Goal: Use online tool/utility: Utilize a website feature to perform a specific function

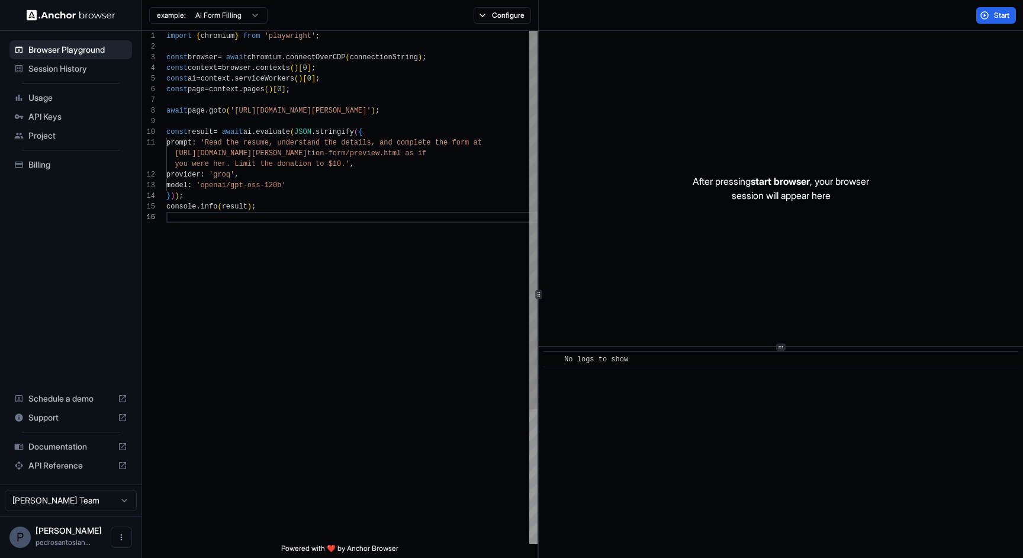
scroll to position [75, 0]
click at [263, 17] on html "Browser Playground Session History Usage API Keys Project Billing Schedule a de…" at bounding box center [511, 279] width 1023 height 558
click at [321, 18] on html "Browser Playground Session History Usage API Keys Project Billing Schedule a de…" at bounding box center [511, 279] width 1023 height 558
click at [257, 17] on html "Browser Playground Session History Usage API Keys Project Billing Schedule a de…" at bounding box center [511, 279] width 1023 height 558
click at [308, 19] on html "Browser Playground Session History Usage API Keys Project Billing Schedule a de…" at bounding box center [511, 279] width 1023 height 558
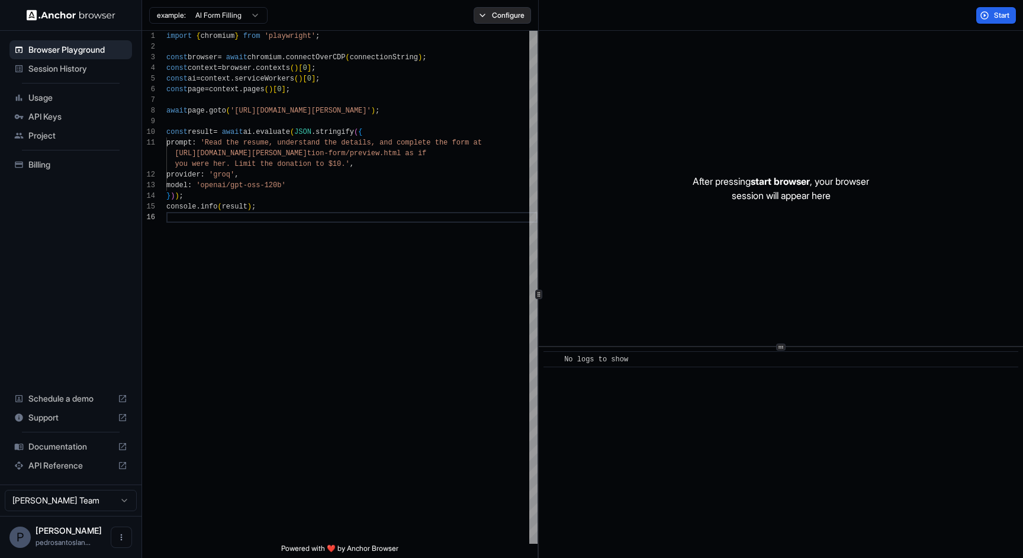
click at [522, 13] on button "Configure" at bounding box center [502, 15] width 57 height 17
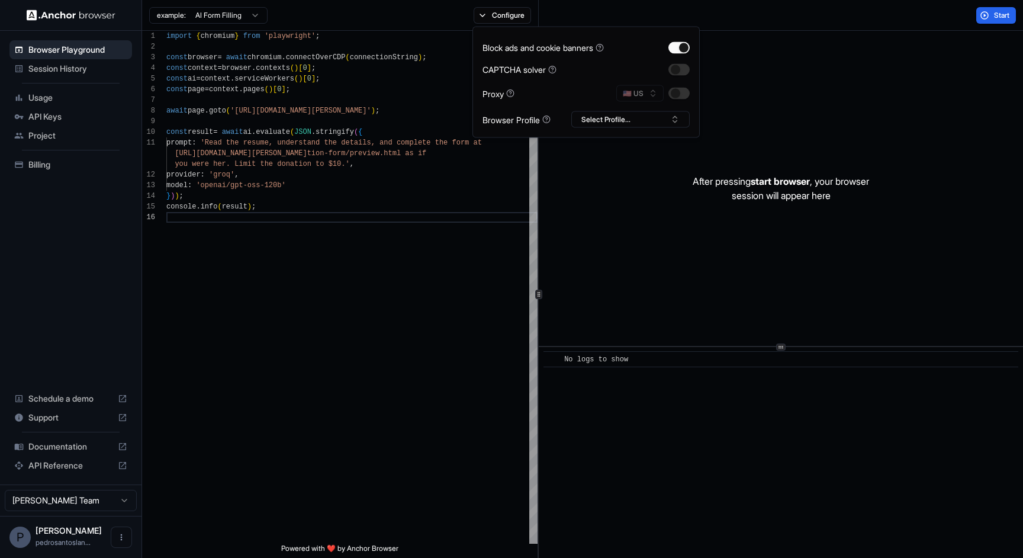
click at [397, 9] on div "example: AI Form Filling Configure" at bounding box center [340, 15] width 397 height 31
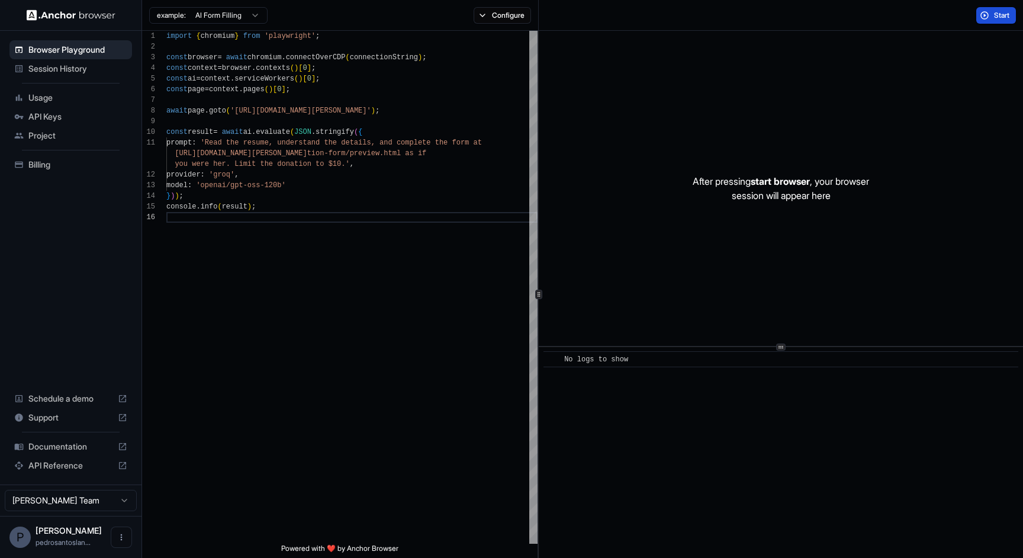
click at [1003, 17] on span "Start" at bounding box center [1002, 15] width 17 height 9
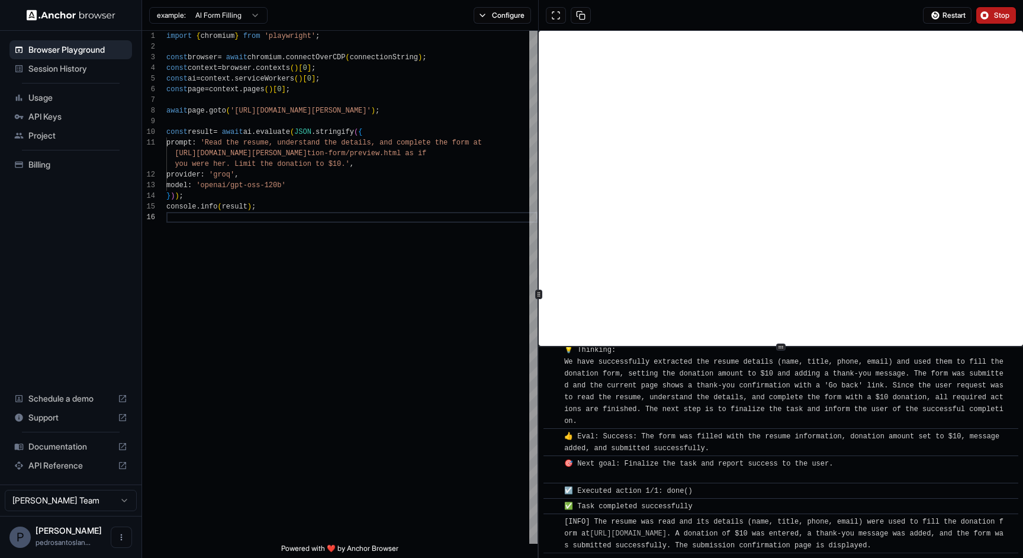
scroll to position [578, 0]
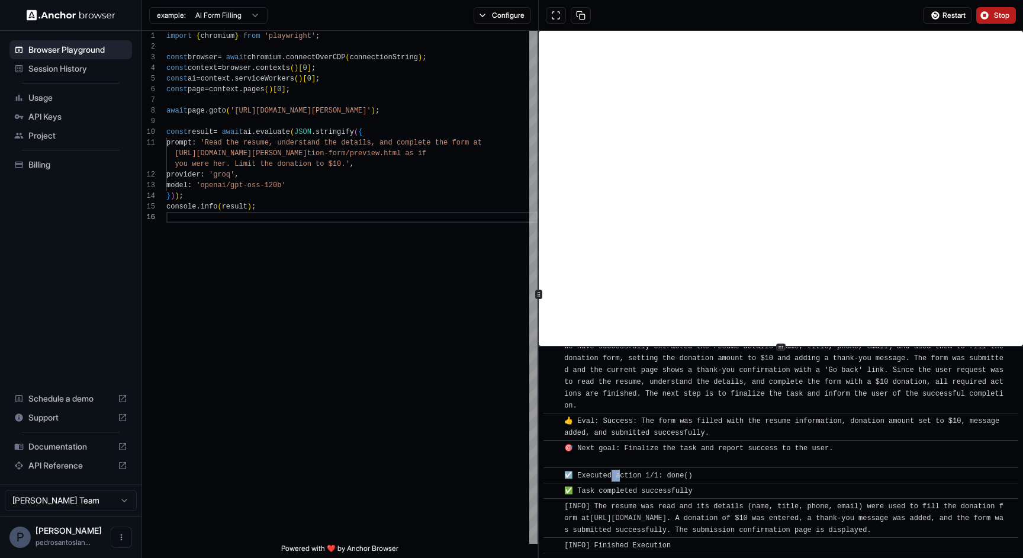
drag, startPoint x: 615, startPoint y: 467, endPoint x: 594, endPoint y: 456, distance: 24.1
click at [600, 469] on div "☑️ Executed action 1/1: done()" at bounding box center [630, 475] width 133 height 12
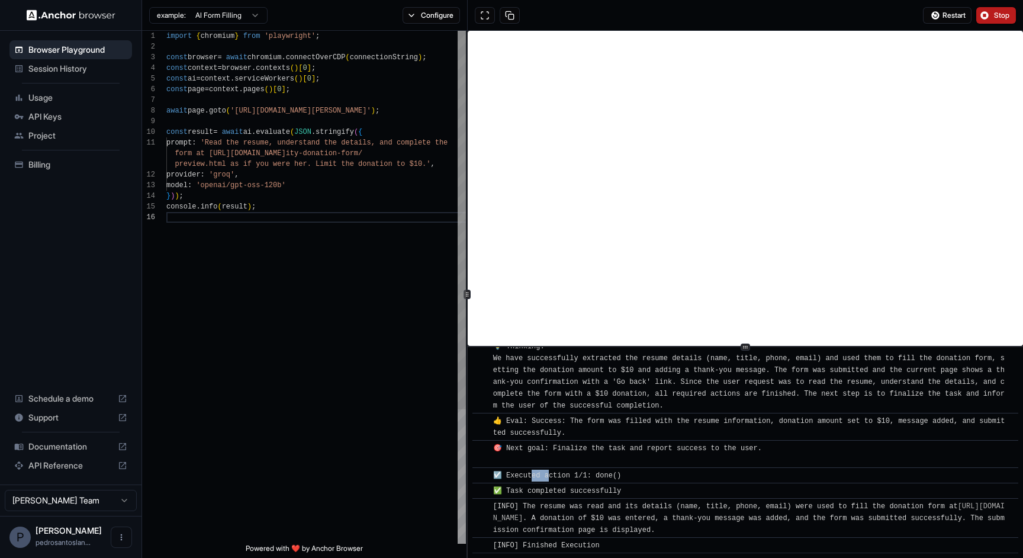
scroll to position [483, 0]
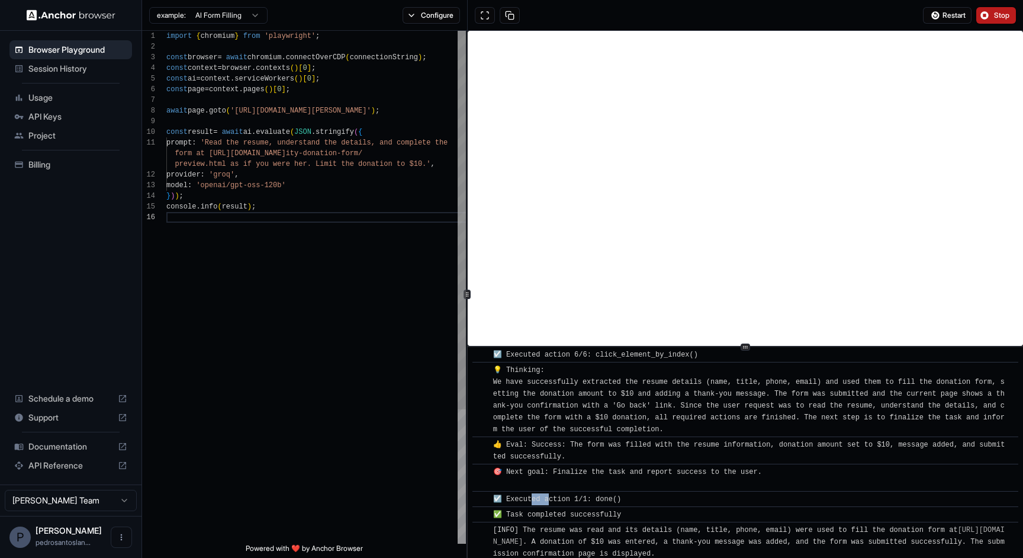
type textarea "**********"
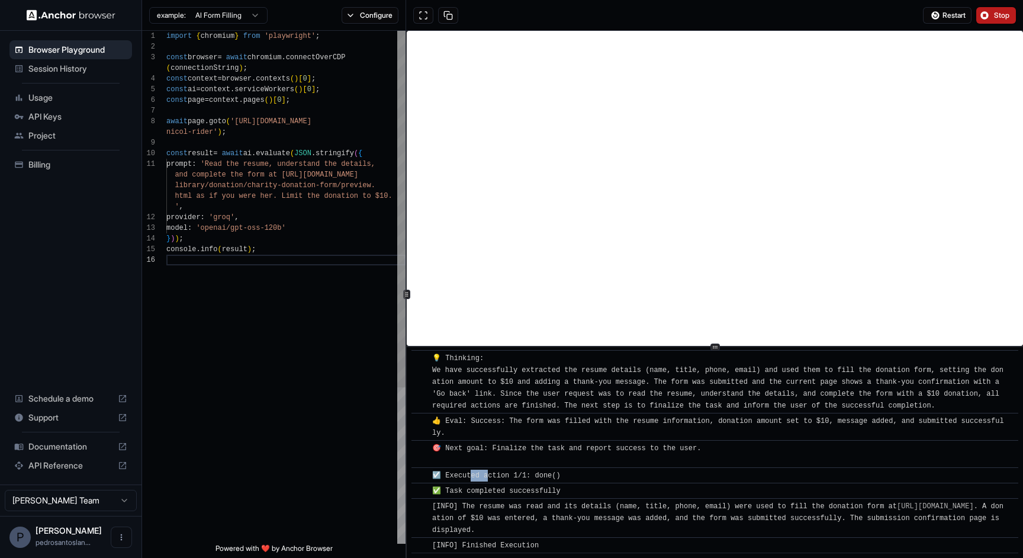
scroll to position [11, 0]
type textarea "**********"
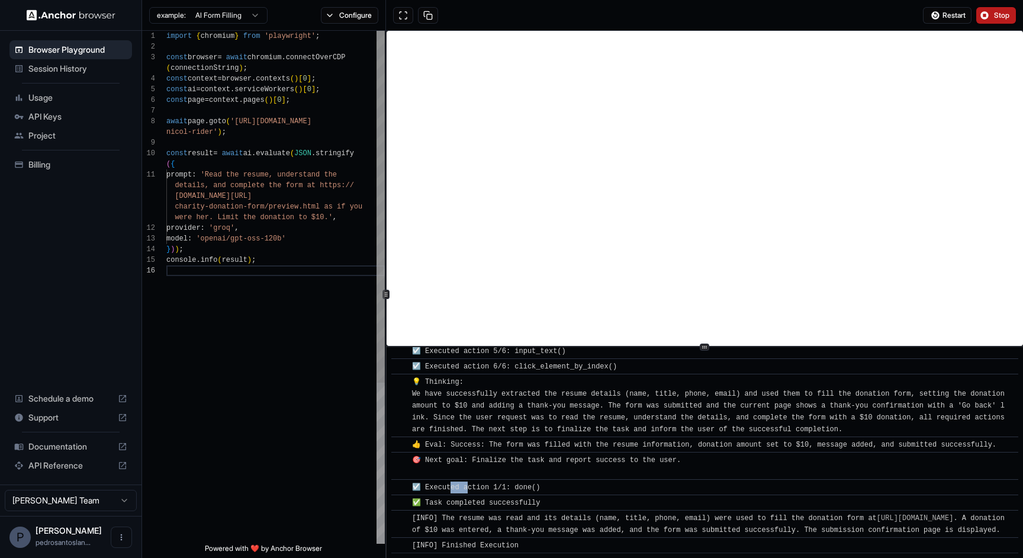
scroll to position [21, 0]
click at [386, 260] on div at bounding box center [386, 294] width 1 height 527
click at [321, 370] on div "import { chromium } from 'playwright' ; const browser = await chromium . connec…" at bounding box center [275, 404] width 218 height 747
